Goal: Task Accomplishment & Management: Use online tool/utility

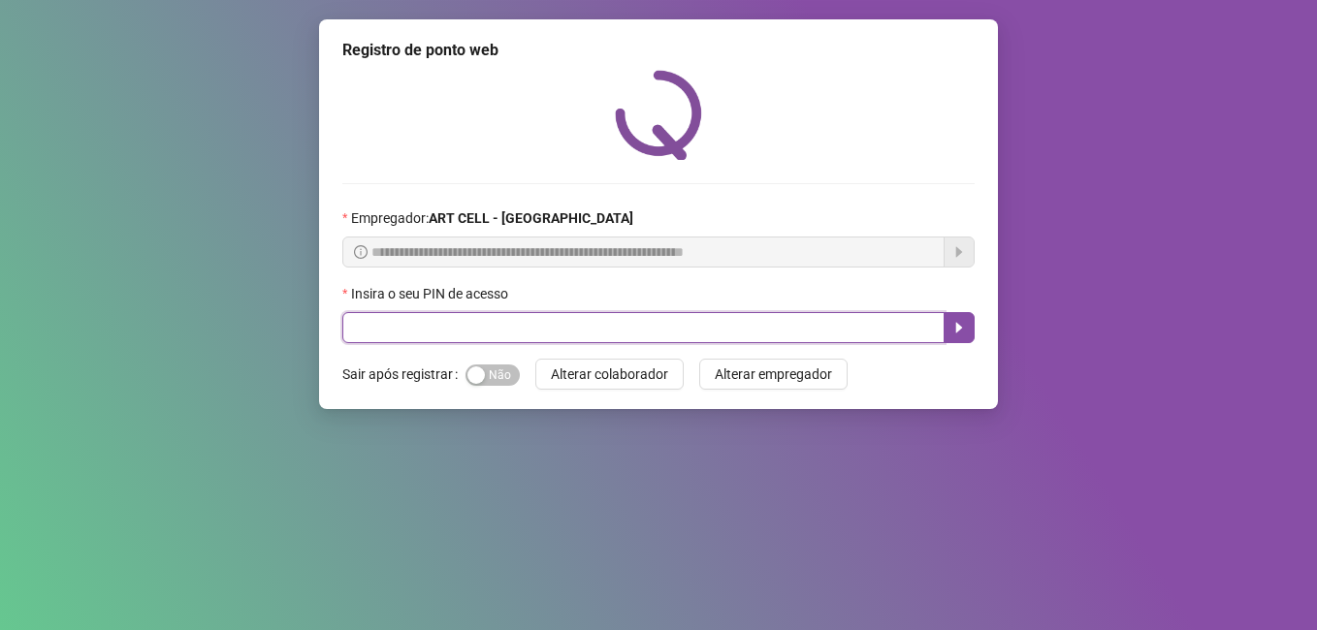
click at [601, 318] on input "text" at bounding box center [643, 327] width 602 height 31
type input "*****"
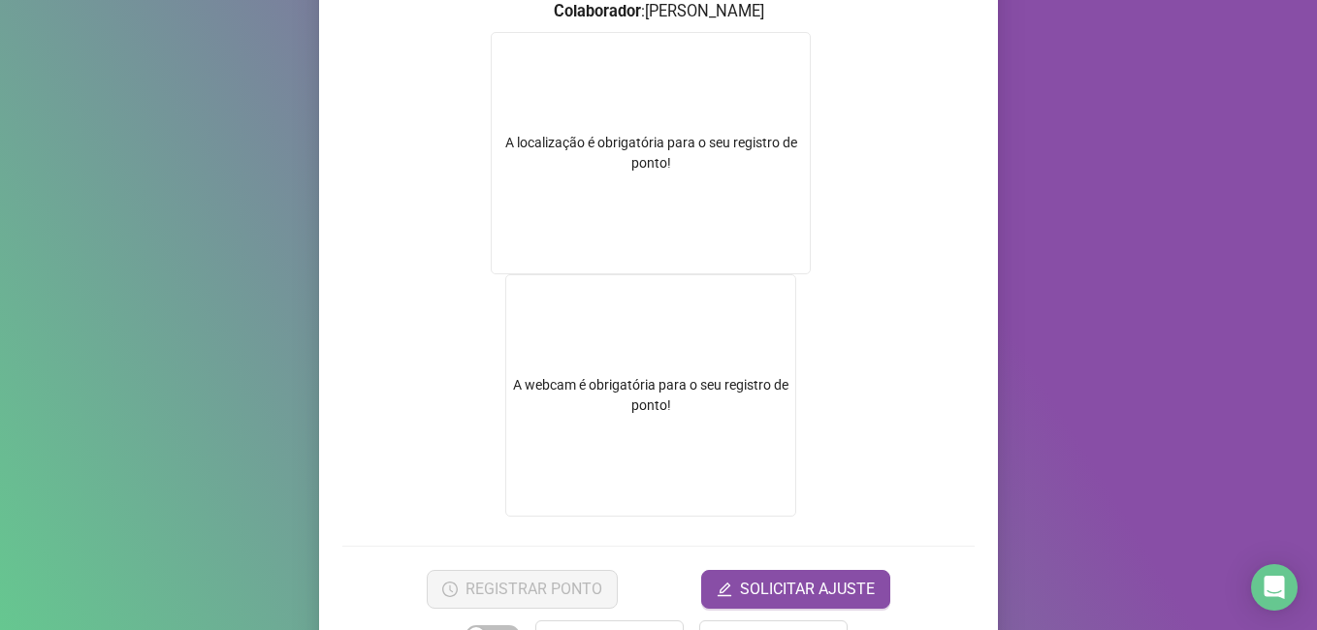
scroll to position [348, 0]
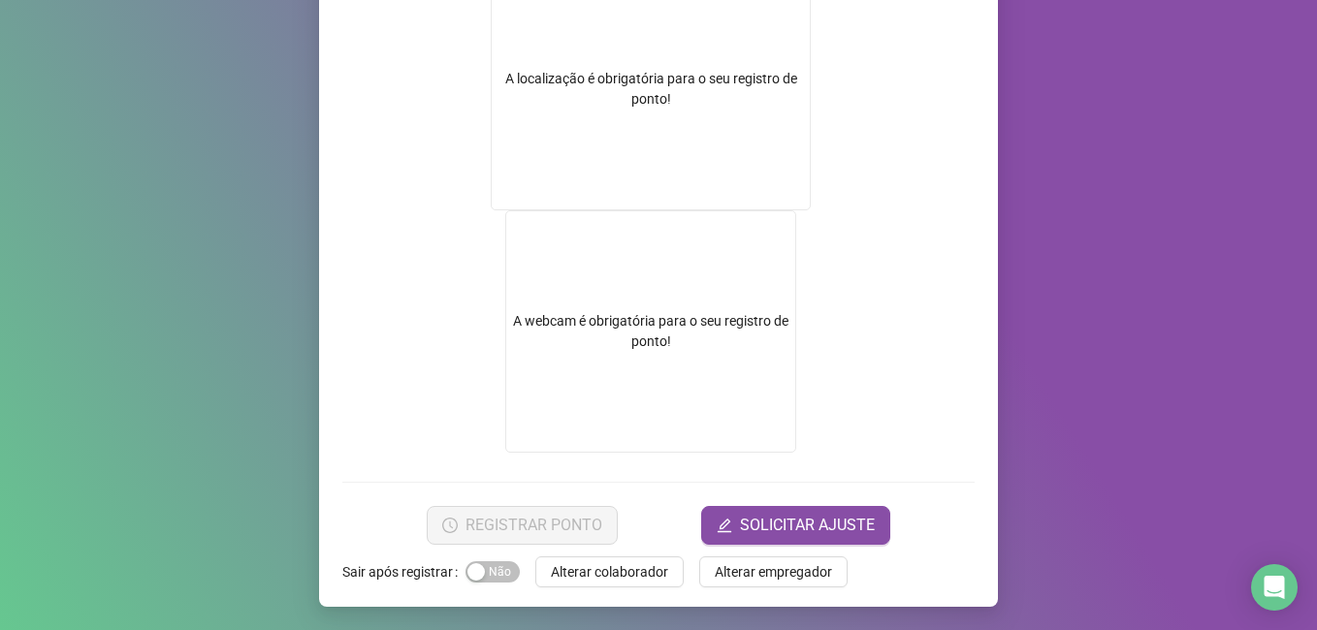
drag, startPoint x: 629, startPoint y: 573, endPoint x: 627, endPoint y: 554, distance: 19.5
click at [628, 573] on span "Alterar colaborador" at bounding box center [609, 571] width 117 height 21
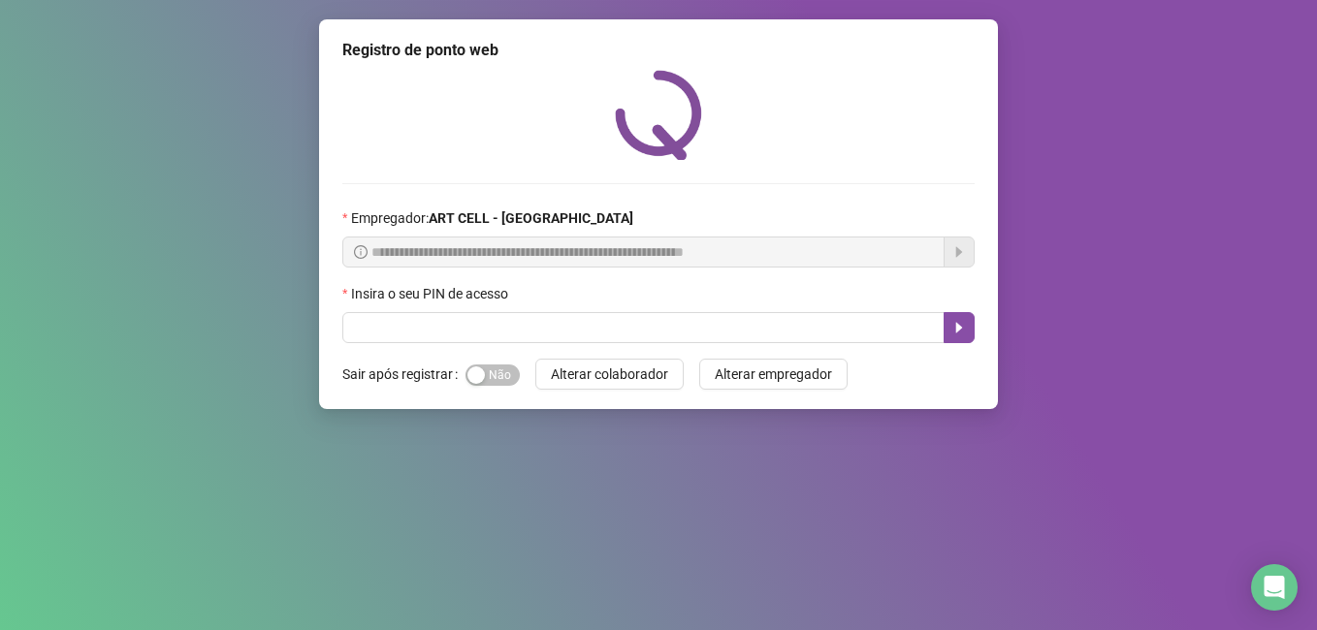
scroll to position [0, 0]
click at [577, 334] on input "text" at bounding box center [643, 327] width 602 height 31
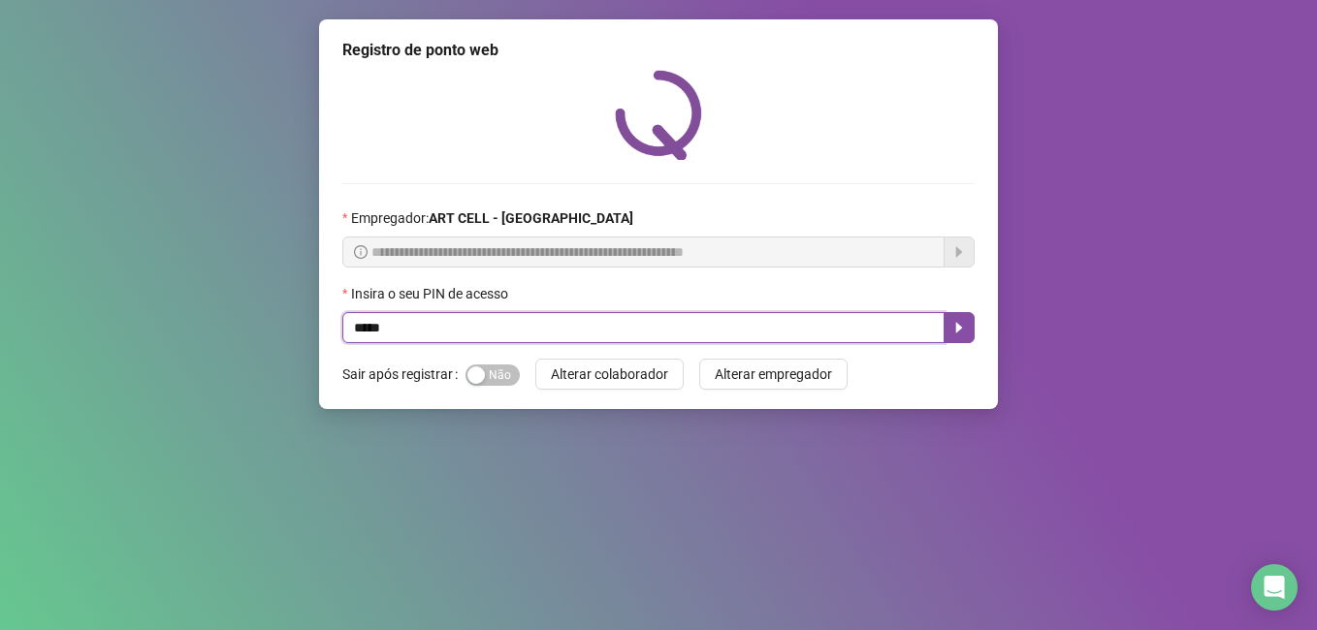
type input "*****"
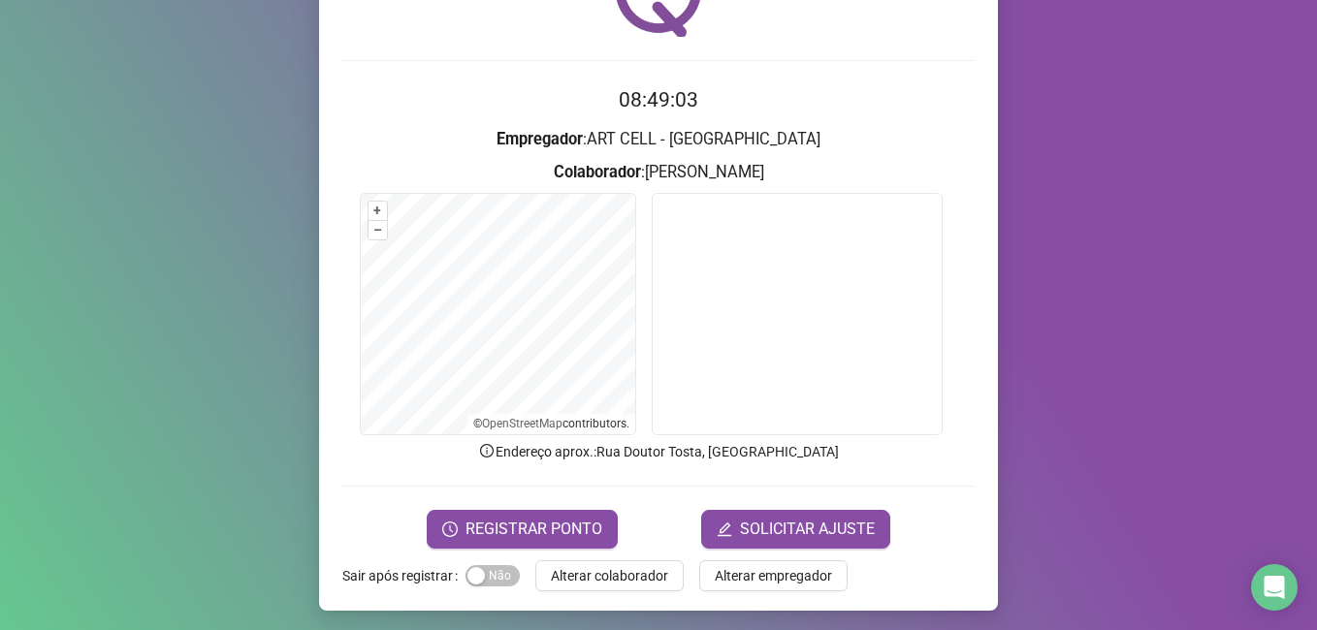
scroll to position [127, 0]
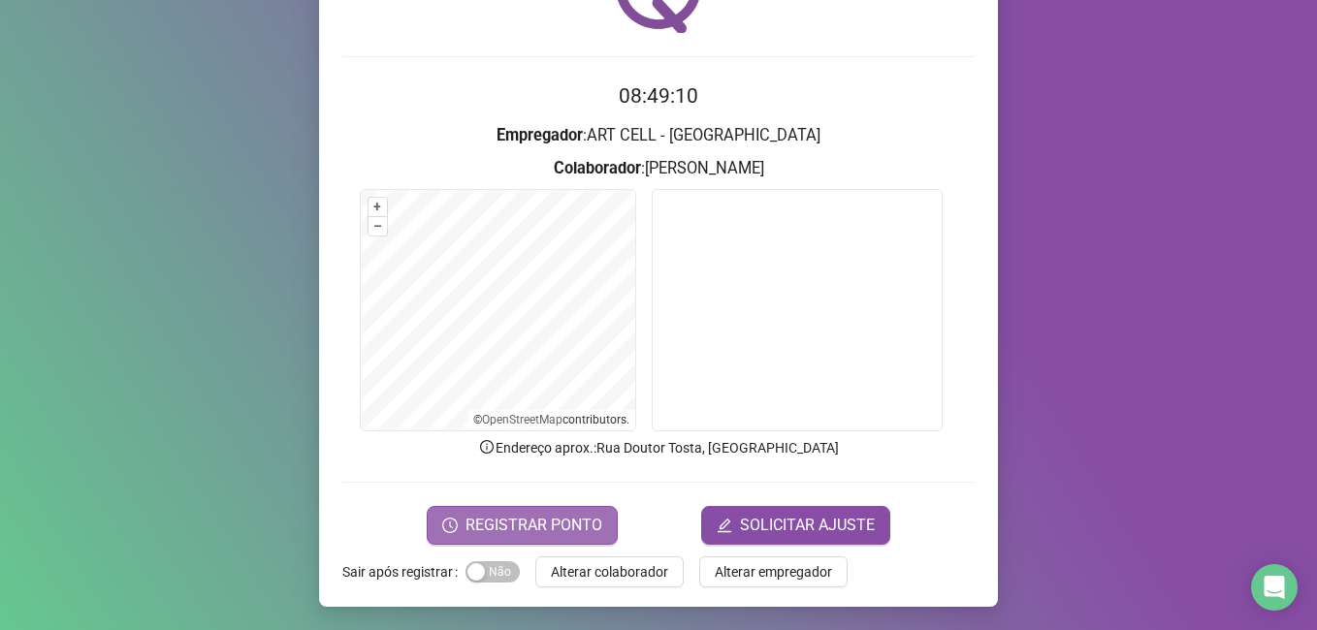
click at [555, 535] on span "REGISTRAR PONTO" at bounding box center [533, 525] width 137 height 23
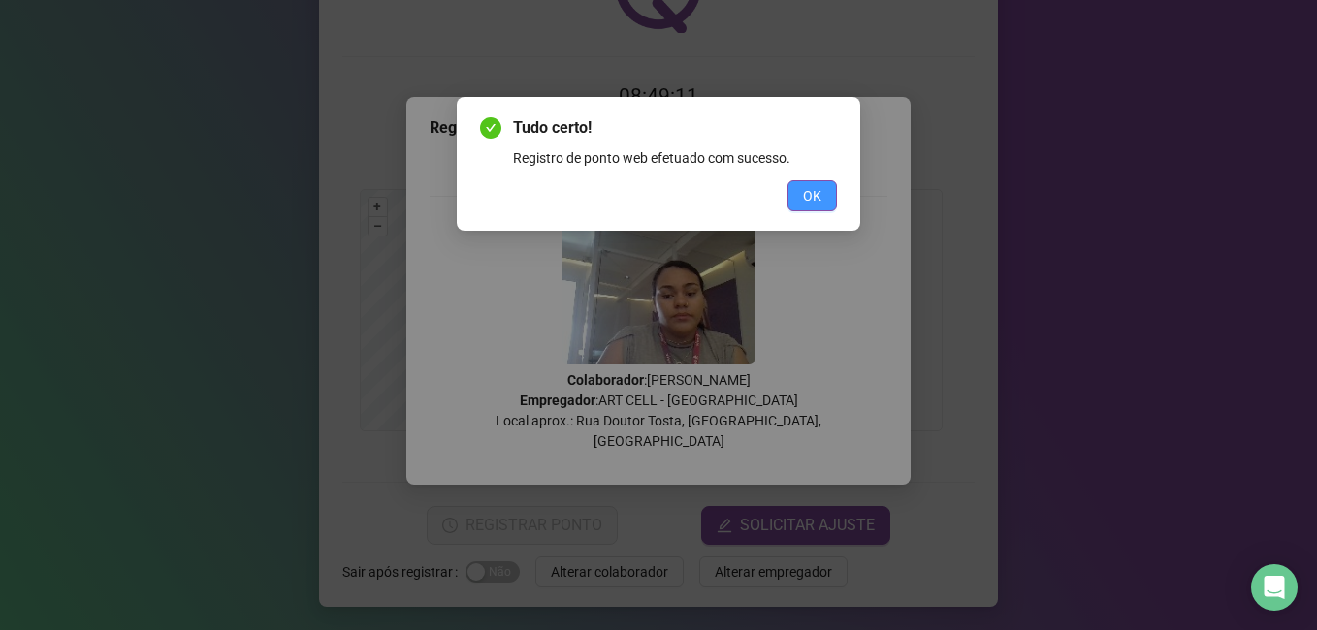
click at [805, 190] on span "OK" at bounding box center [812, 195] width 18 height 21
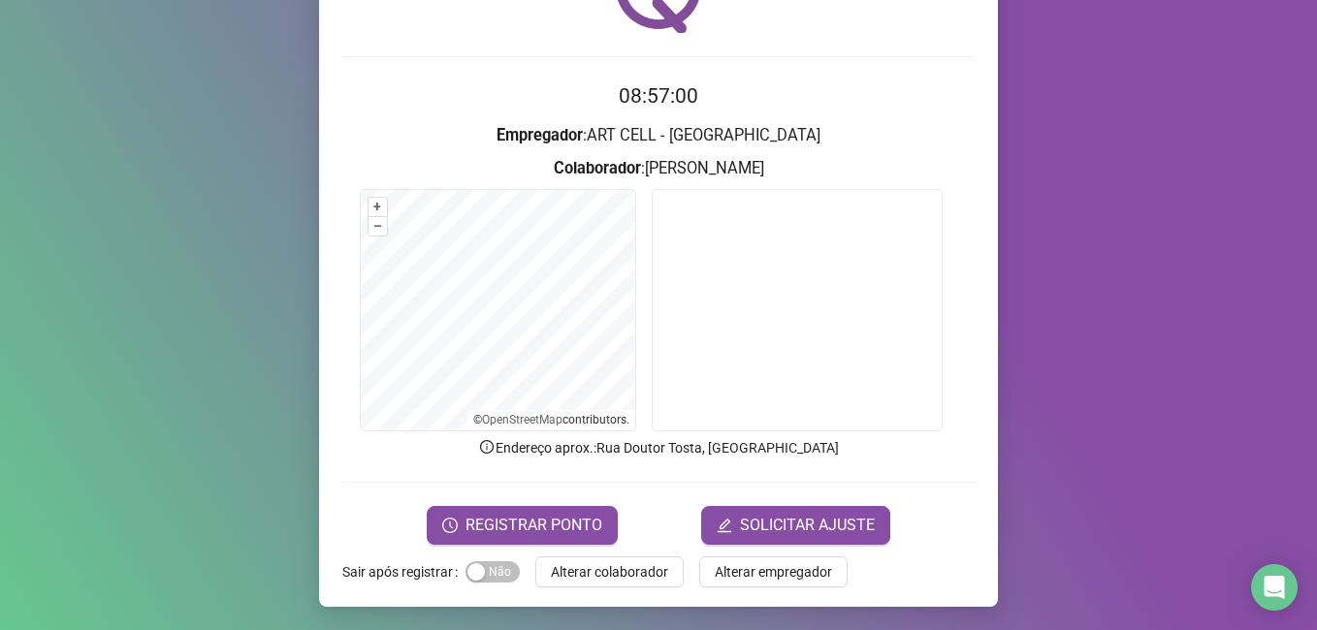
drag, startPoint x: 550, startPoint y: 564, endPoint x: 547, endPoint y: 544, distance: 20.6
click at [551, 566] on span "Alterar colaborador" at bounding box center [609, 571] width 117 height 21
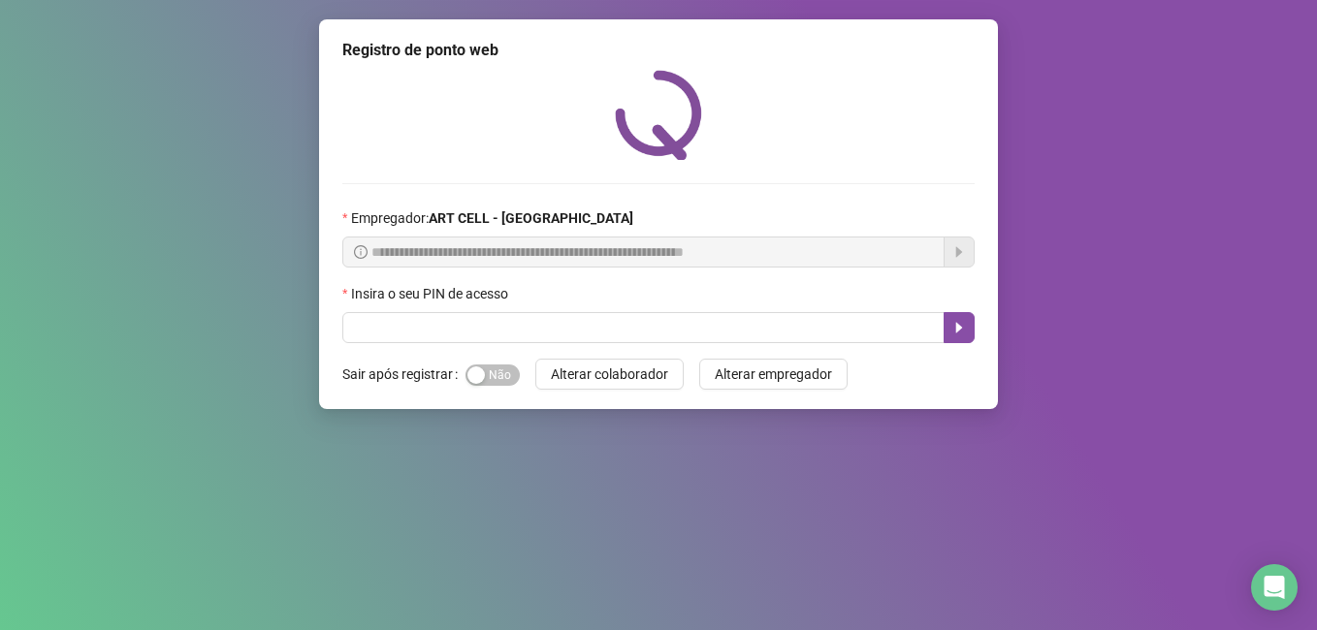
scroll to position [0, 0]
click at [593, 324] on input "text" at bounding box center [643, 327] width 602 height 31
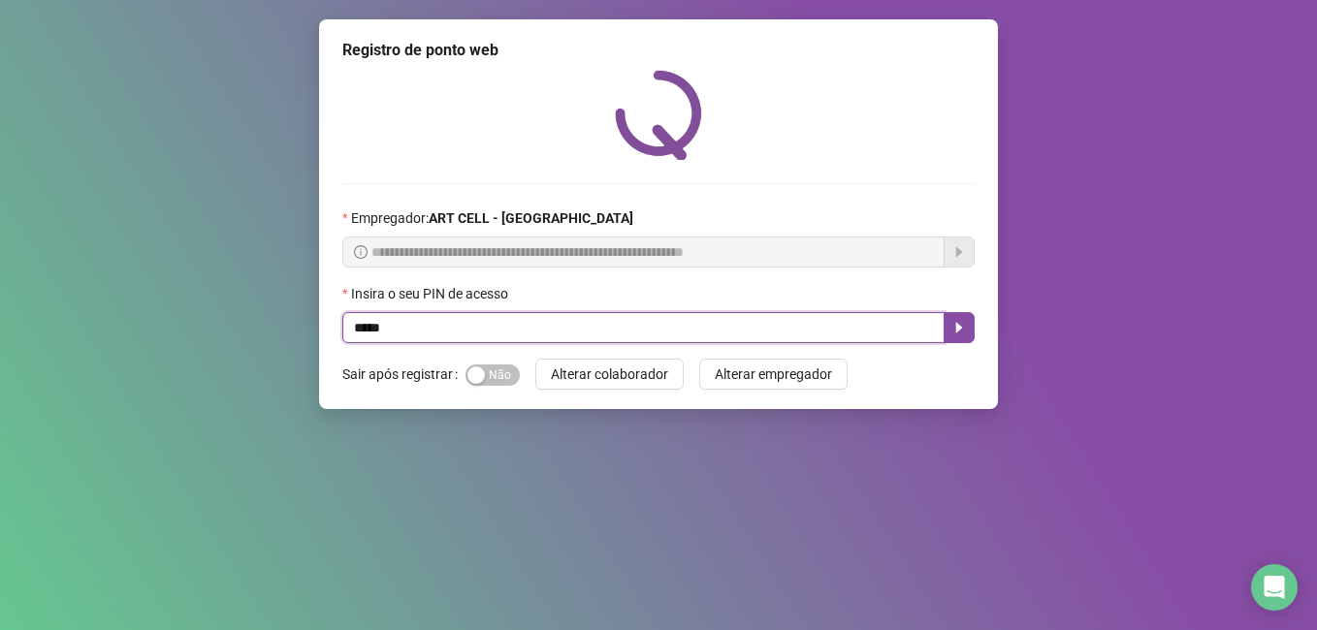
type input "*****"
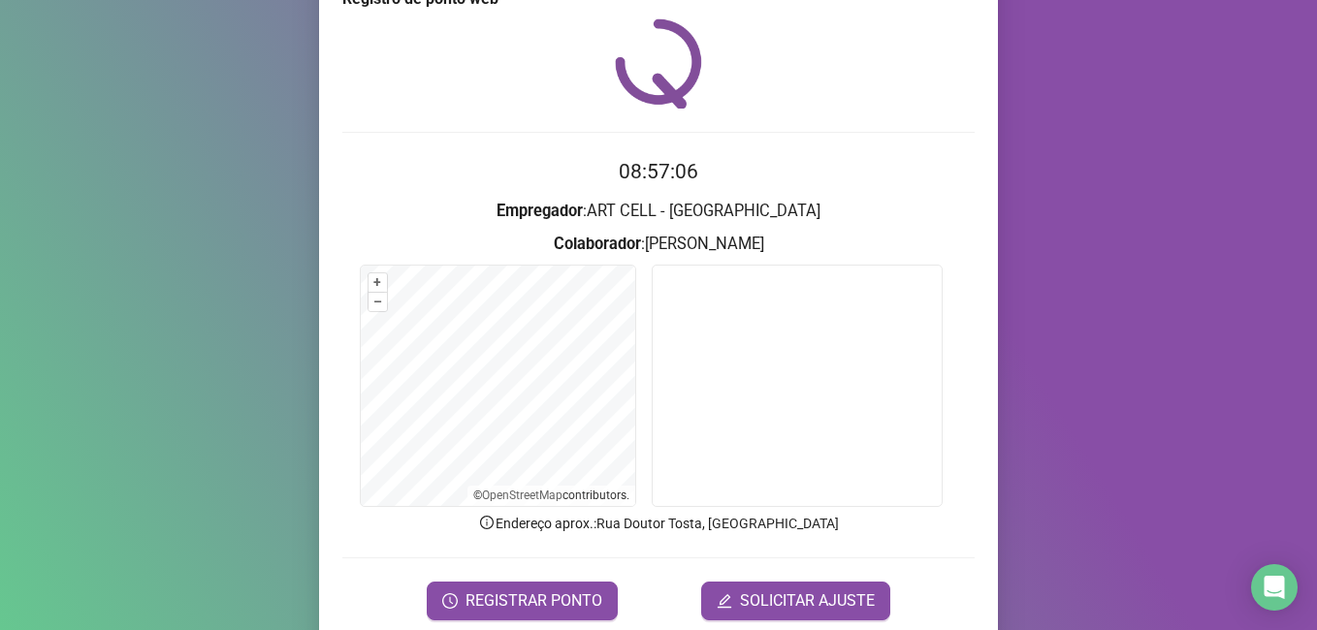
scroll to position [127, 0]
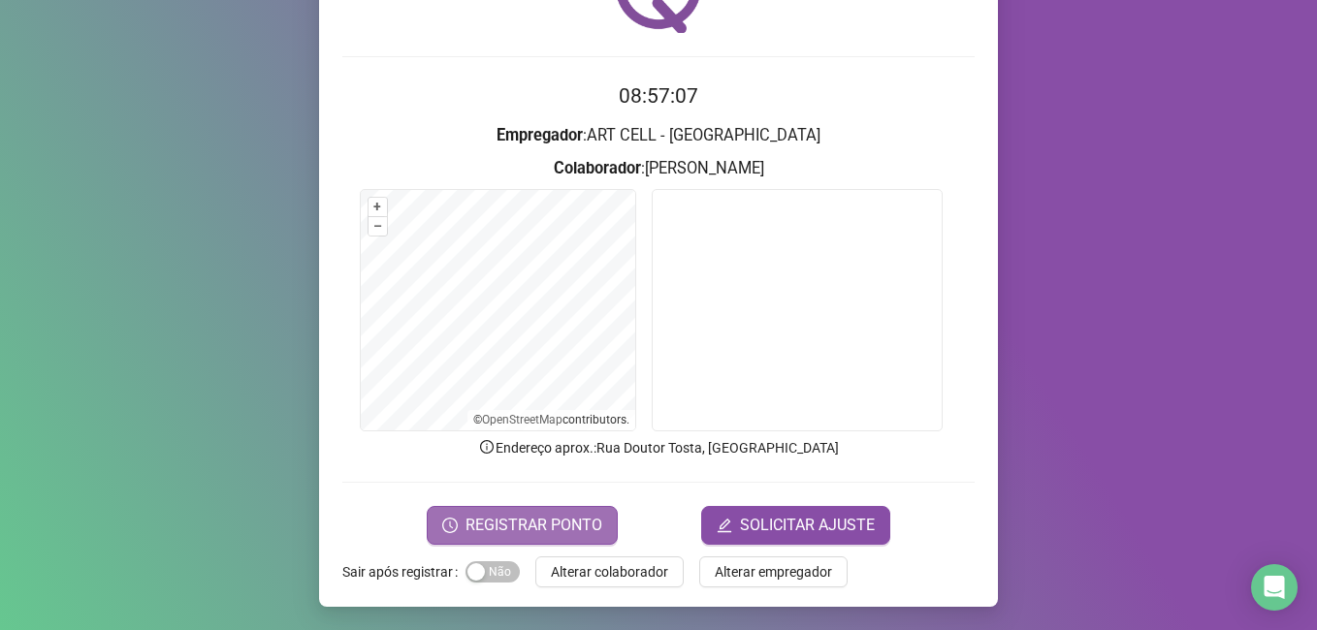
click at [573, 523] on span "REGISTRAR PONTO" at bounding box center [533, 525] width 137 height 23
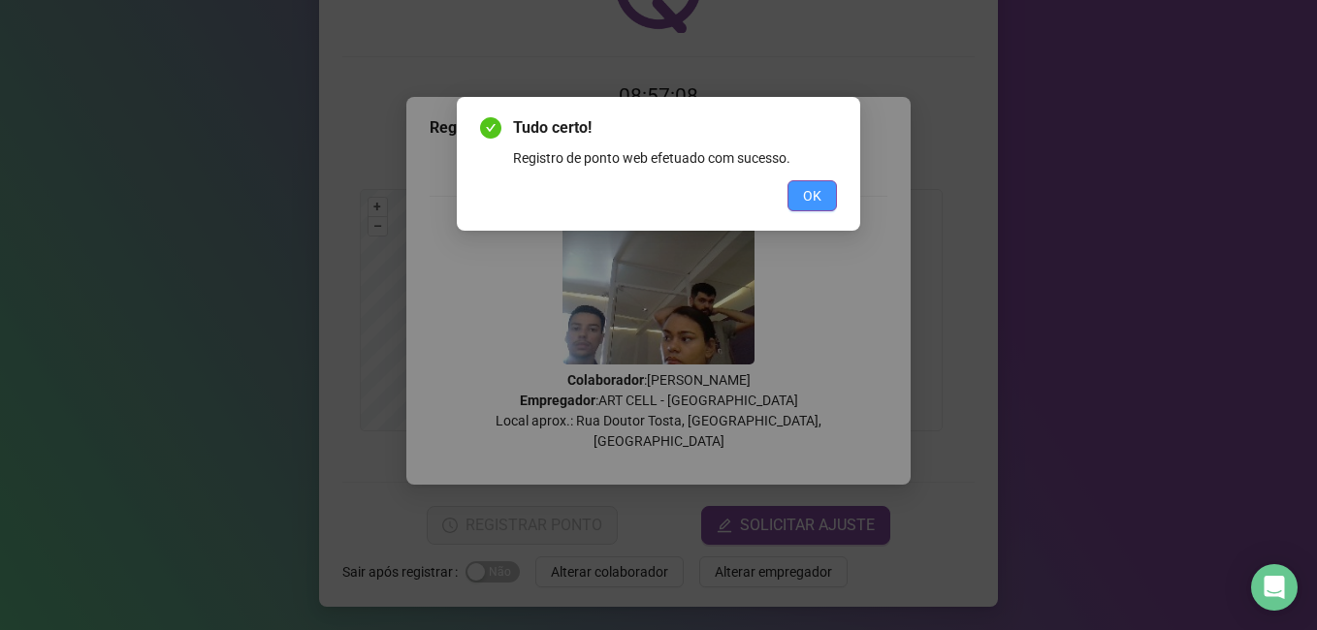
click at [831, 203] on button "OK" at bounding box center [811, 195] width 49 height 31
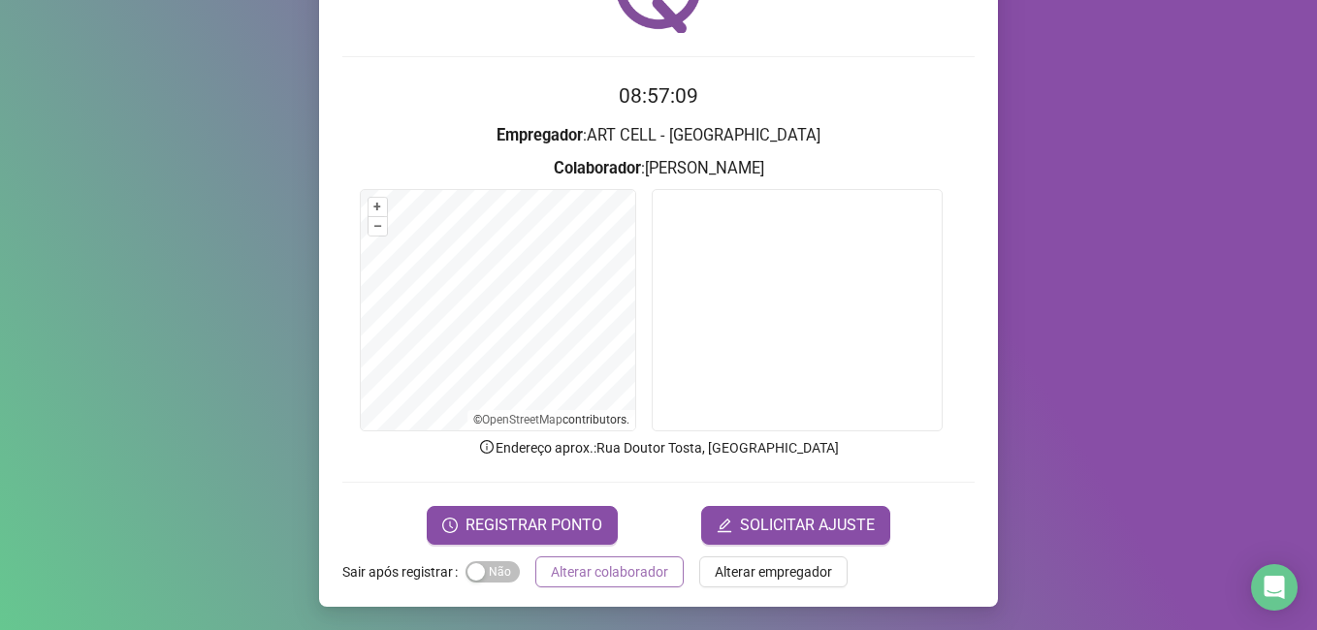
click at [635, 568] on span "Alterar colaborador" at bounding box center [609, 571] width 117 height 21
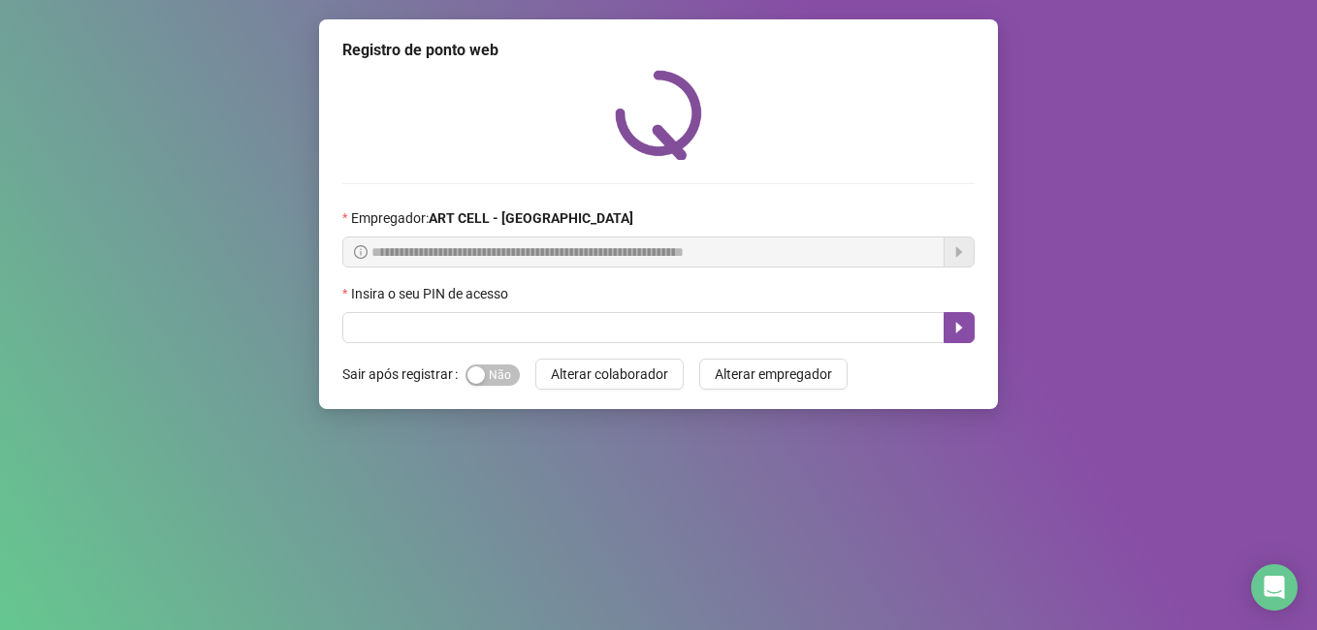
scroll to position [0, 0]
click at [385, 324] on input "text" at bounding box center [643, 327] width 602 height 31
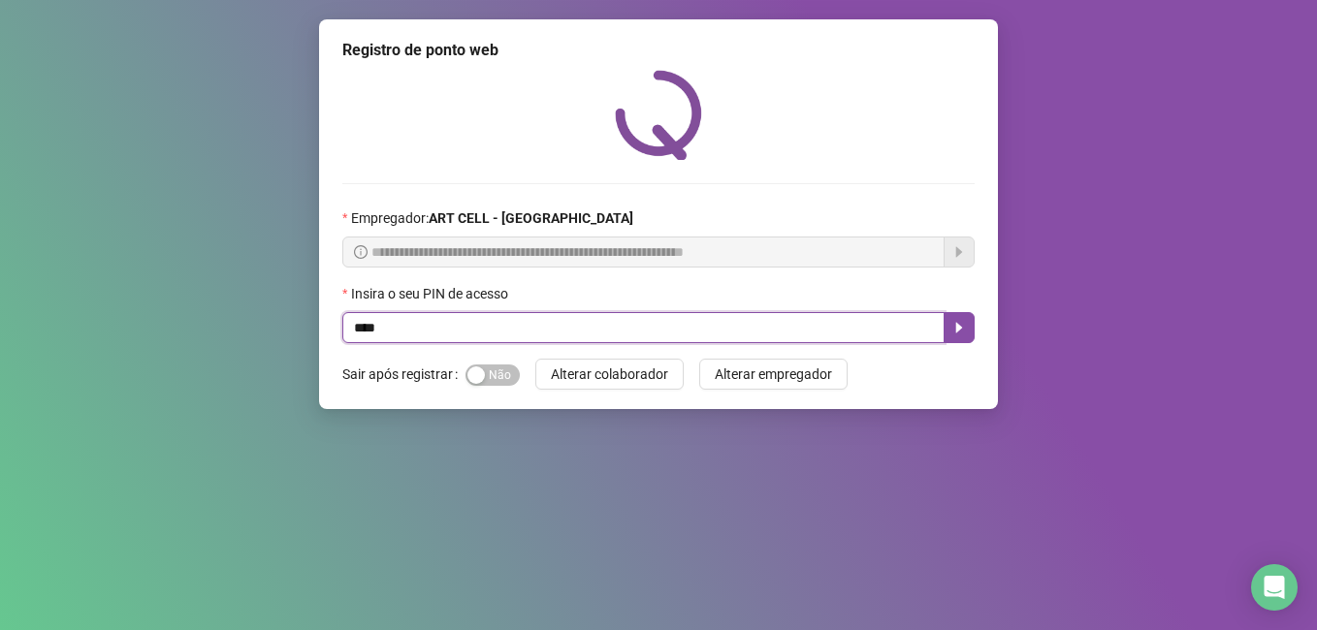
type input "*****"
click at [960, 325] on icon "caret-right" at bounding box center [959, 328] width 16 height 16
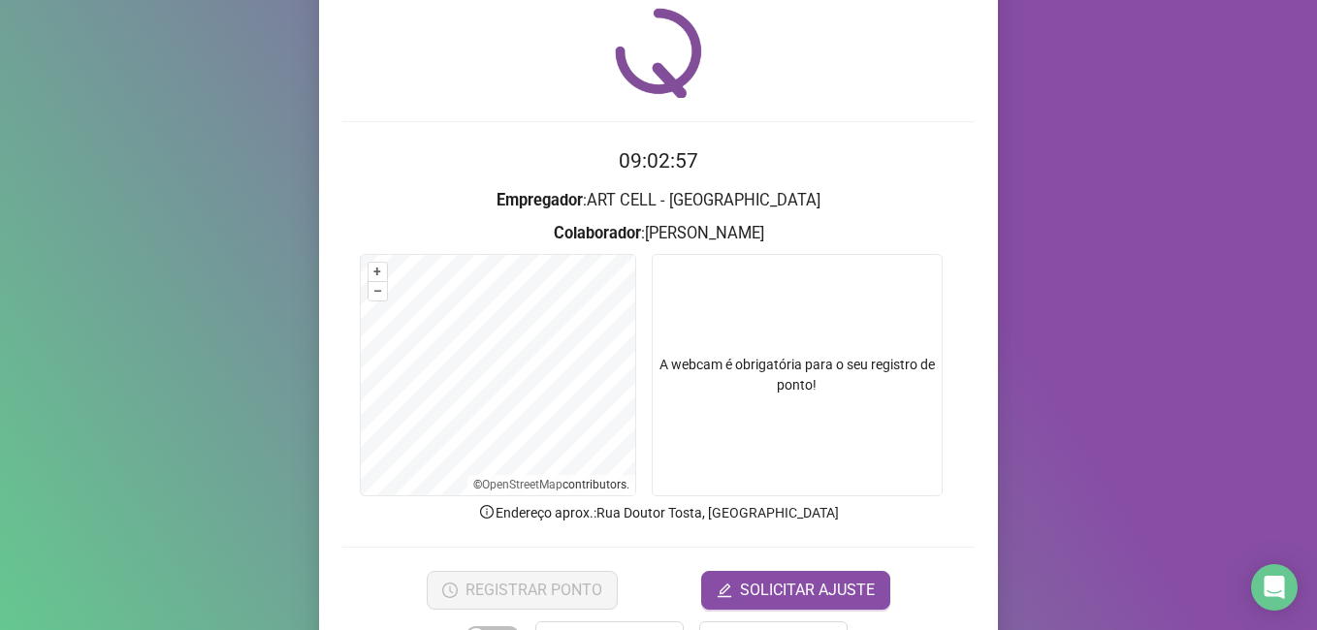
scroll to position [127, 0]
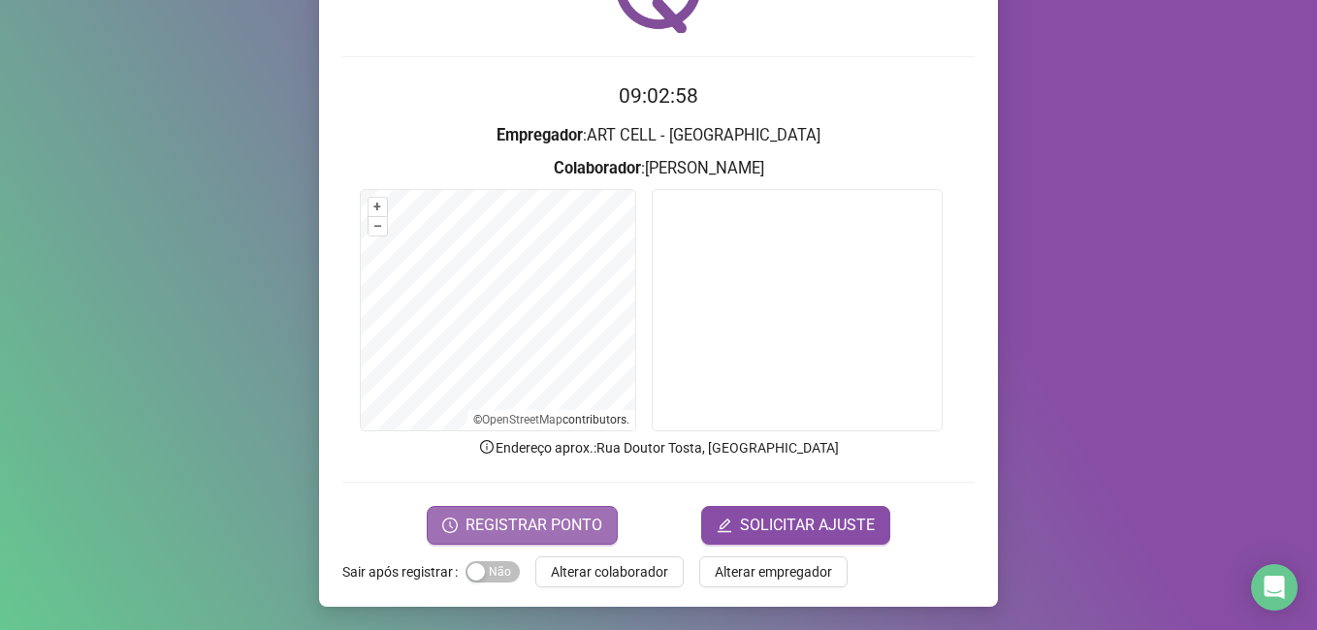
click at [542, 511] on button "REGISTRAR PONTO" at bounding box center [522, 525] width 191 height 39
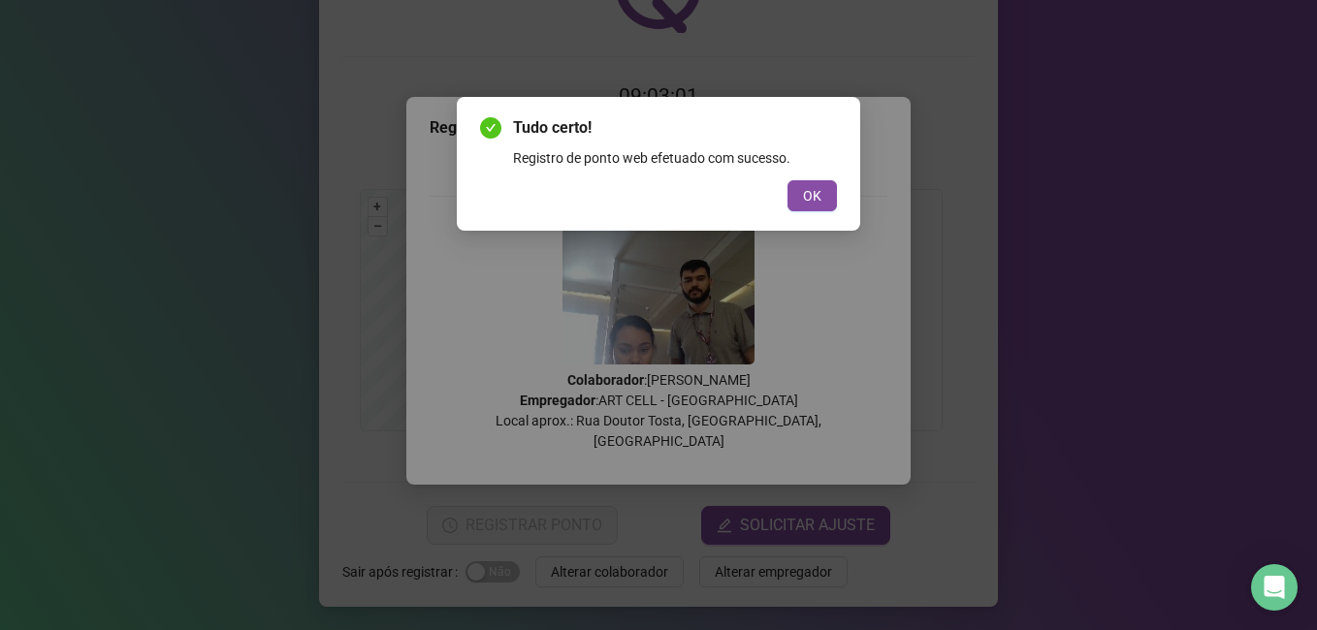
click at [804, 181] on button "OK" at bounding box center [811, 195] width 49 height 31
